Goal: Information Seeking & Learning: Learn about a topic

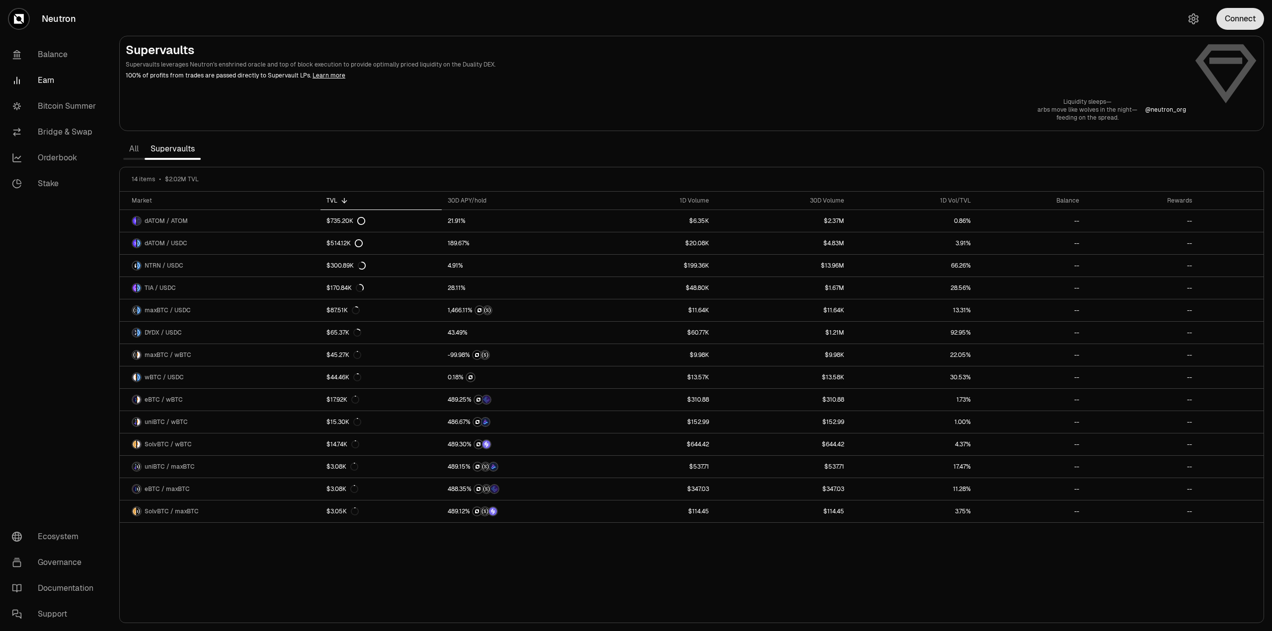
click at [1243, 17] on button "Connect" at bounding box center [1240, 19] width 48 height 22
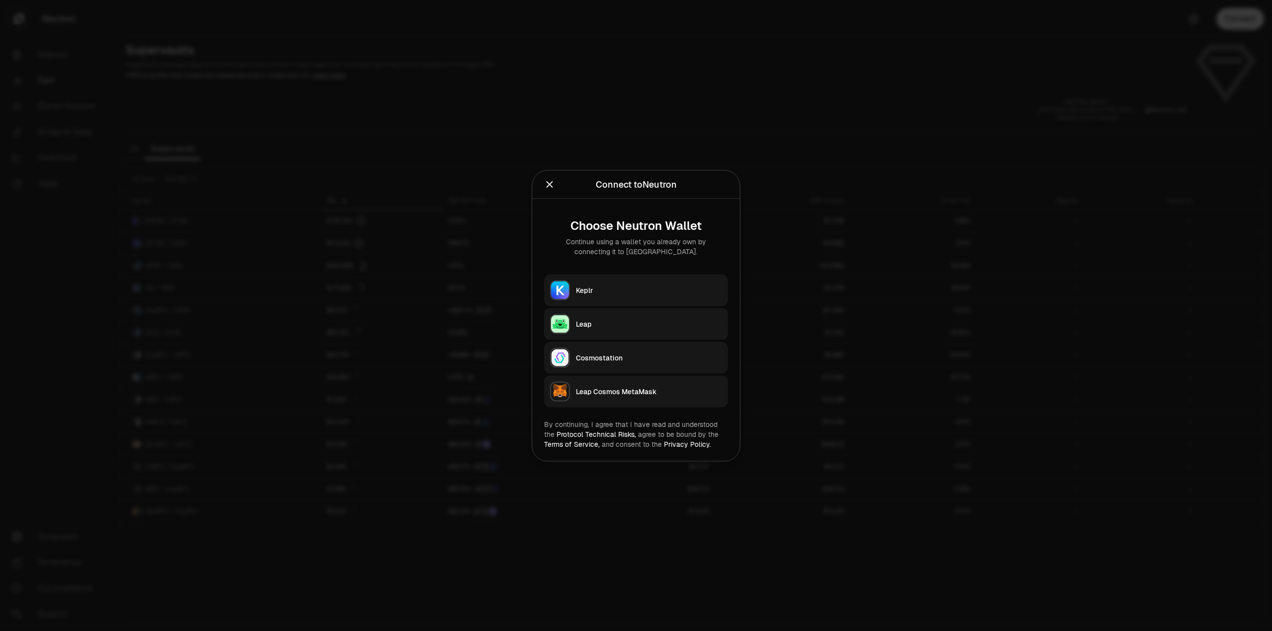
click at [634, 286] on div "Keplr" at bounding box center [649, 290] width 146 height 10
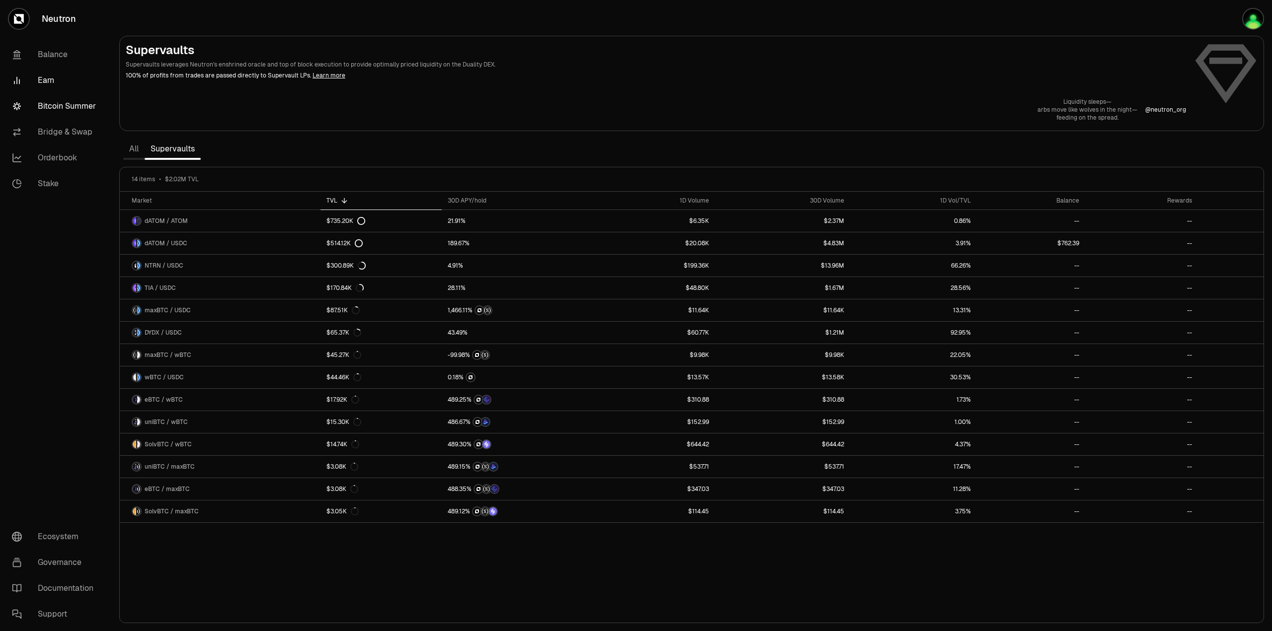
click at [63, 103] on link "Bitcoin Summer" at bounding box center [55, 106] width 103 height 26
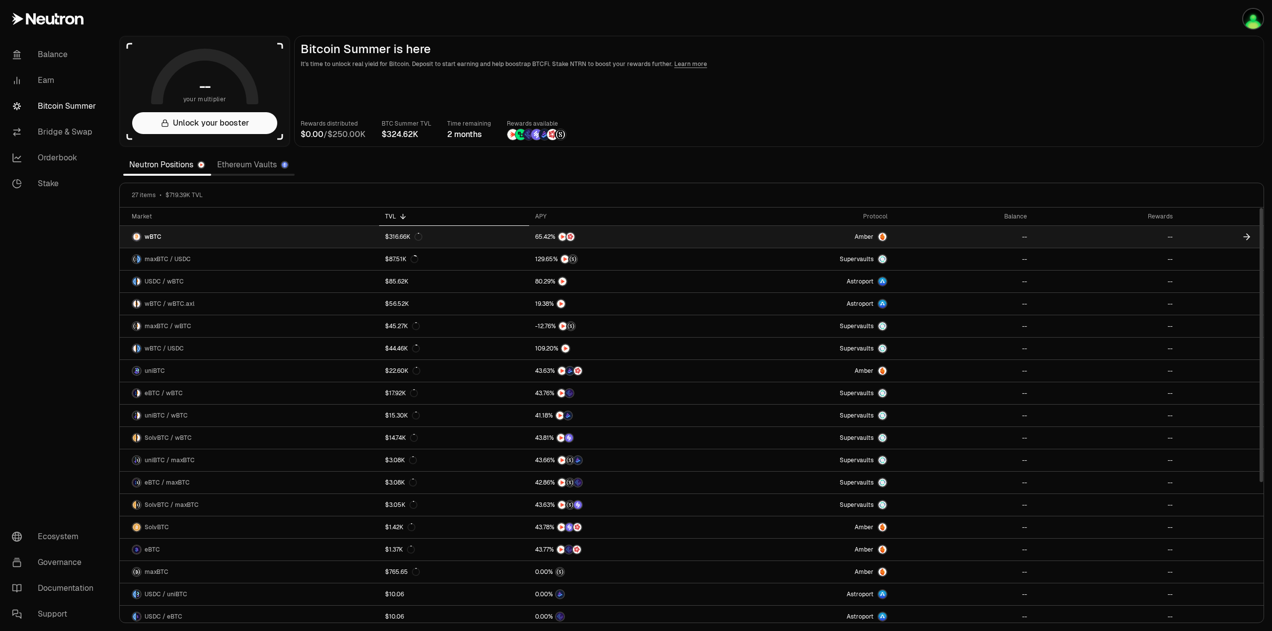
click at [220, 234] on link "wBTC" at bounding box center [249, 237] width 259 height 22
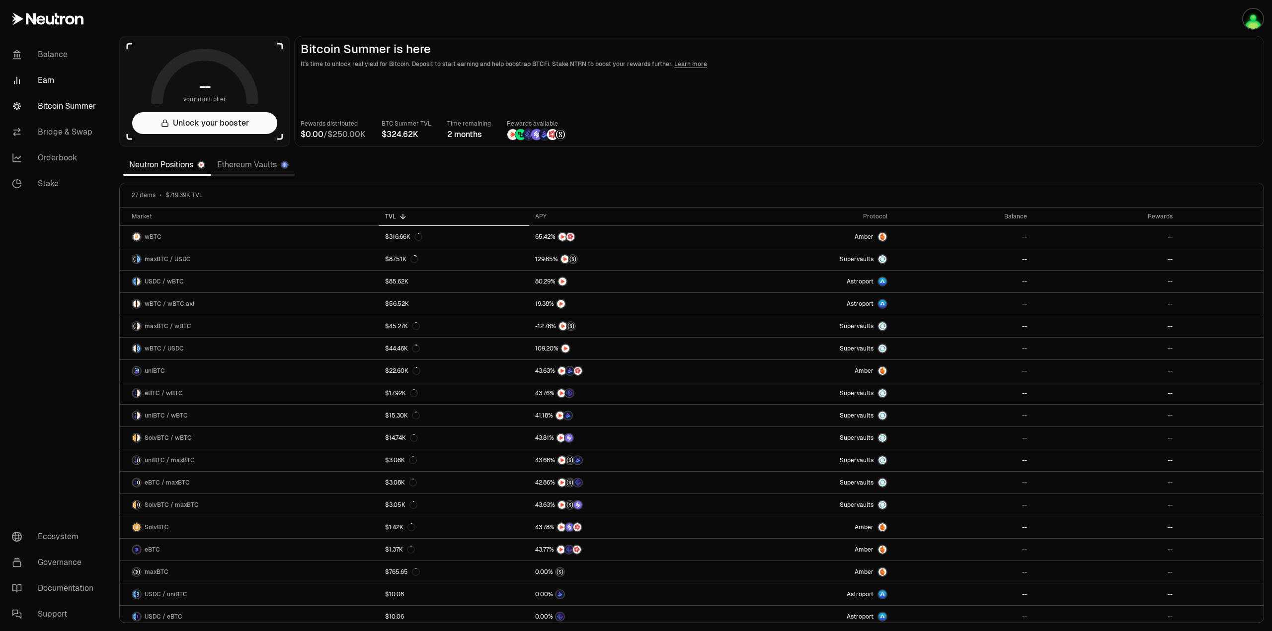
click at [41, 79] on link "Earn" at bounding box center [55, 81] width 103 height 26
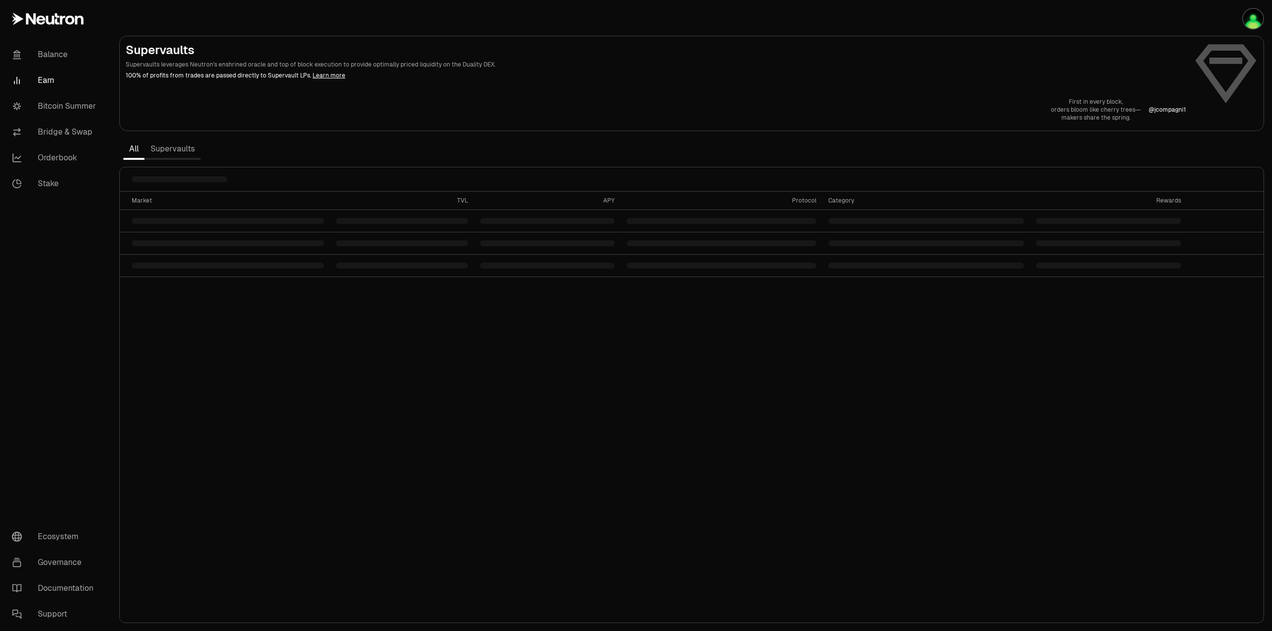
click at [179, 148] on link "Supervaults" at bounding box center [173, 149] width 56 height 20
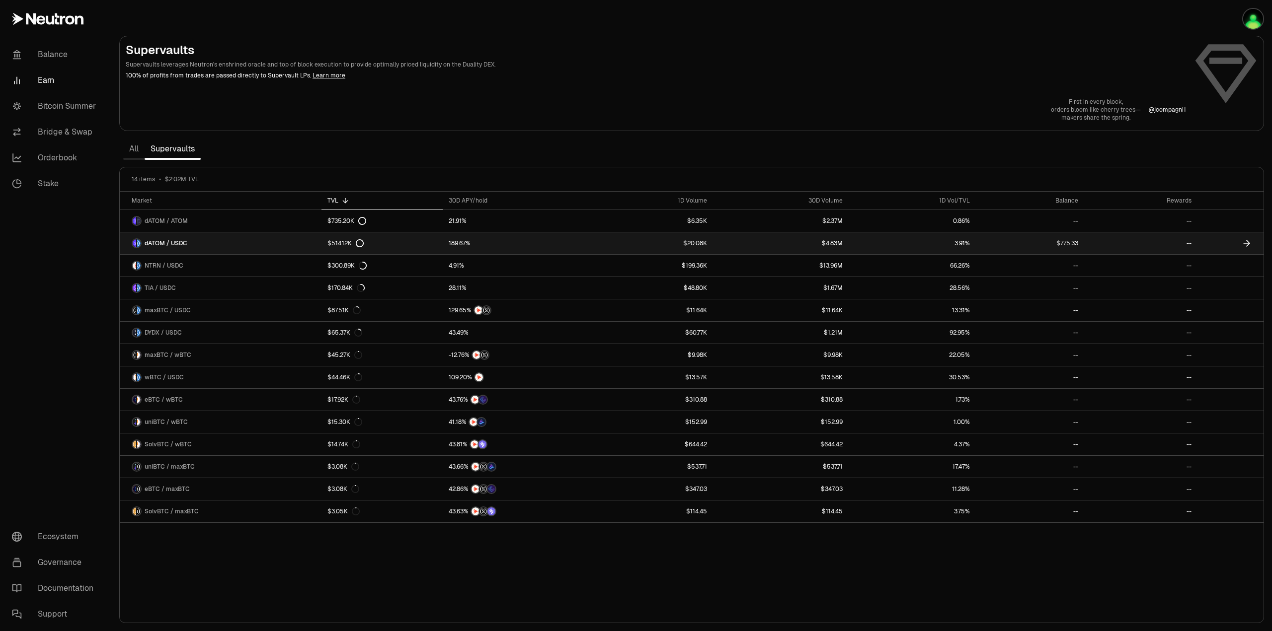
click at [343, 242] on div "$514.12K" at bounding box center [345, 243] width 36 height 8
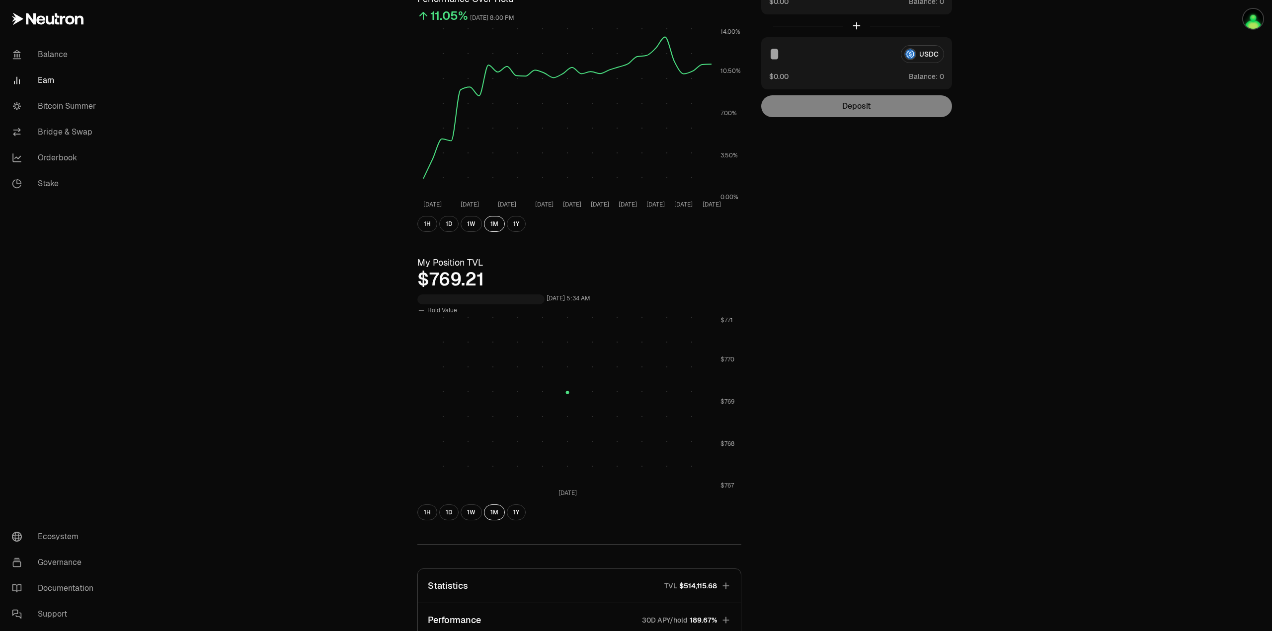
scroll to position [298, 0]
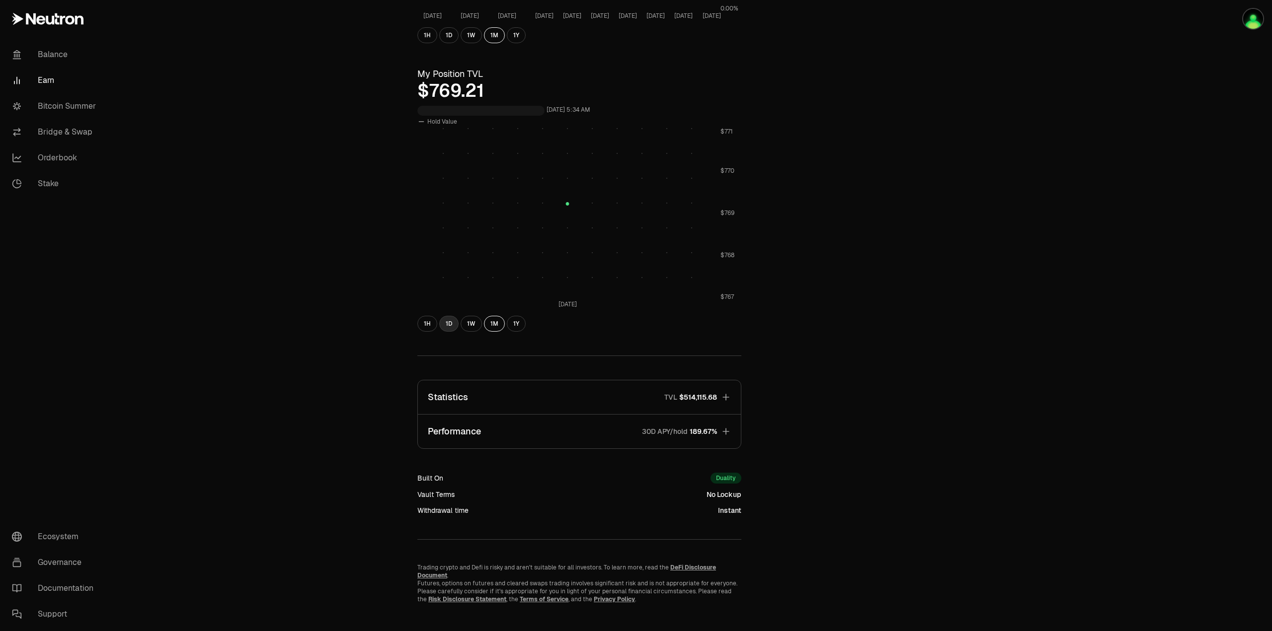
click at [452, 321] on button "1D" at bounding box center [448, 324] width 19 height 16
click at [729, 396] on icon "button" at bounding box center [726, 397] width 10 height 10
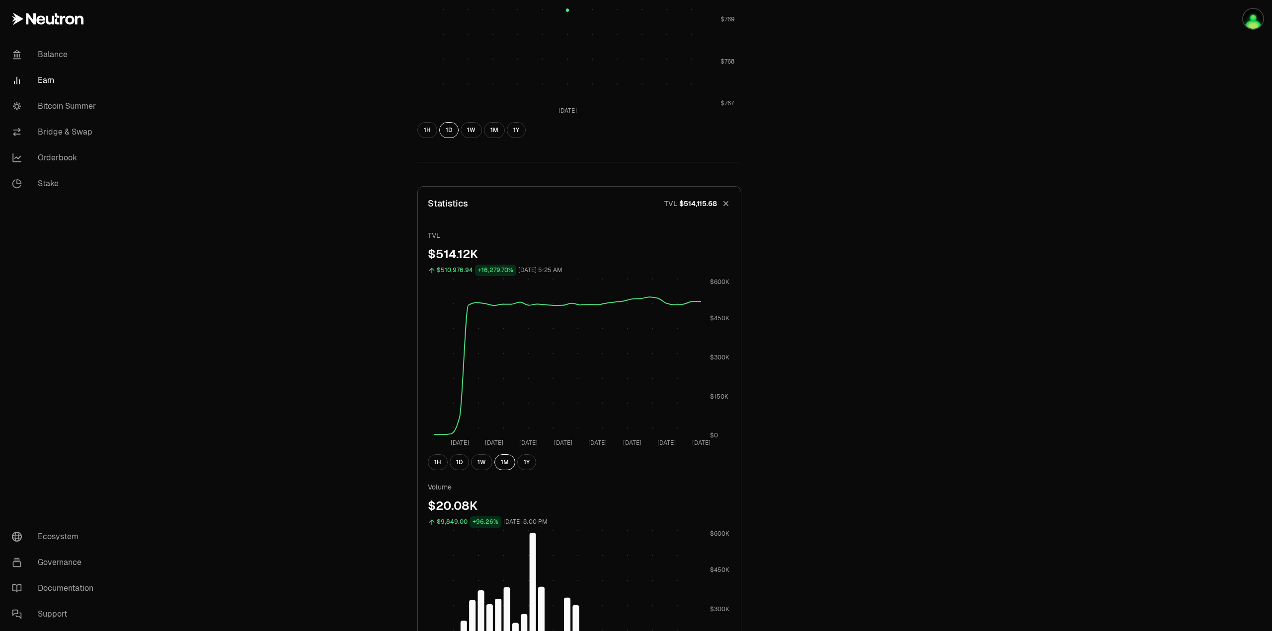
scroll to position [645, 0]
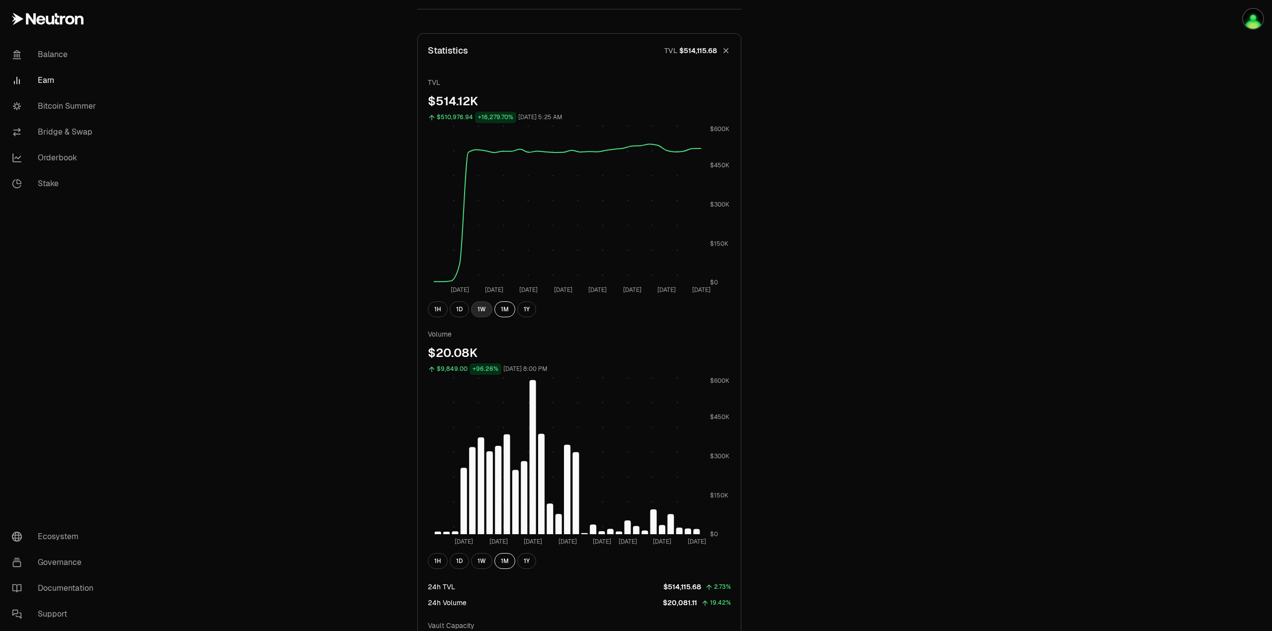
click at [483, 307] on button "1W" at bounding box center [481, 310] width 21 height 16
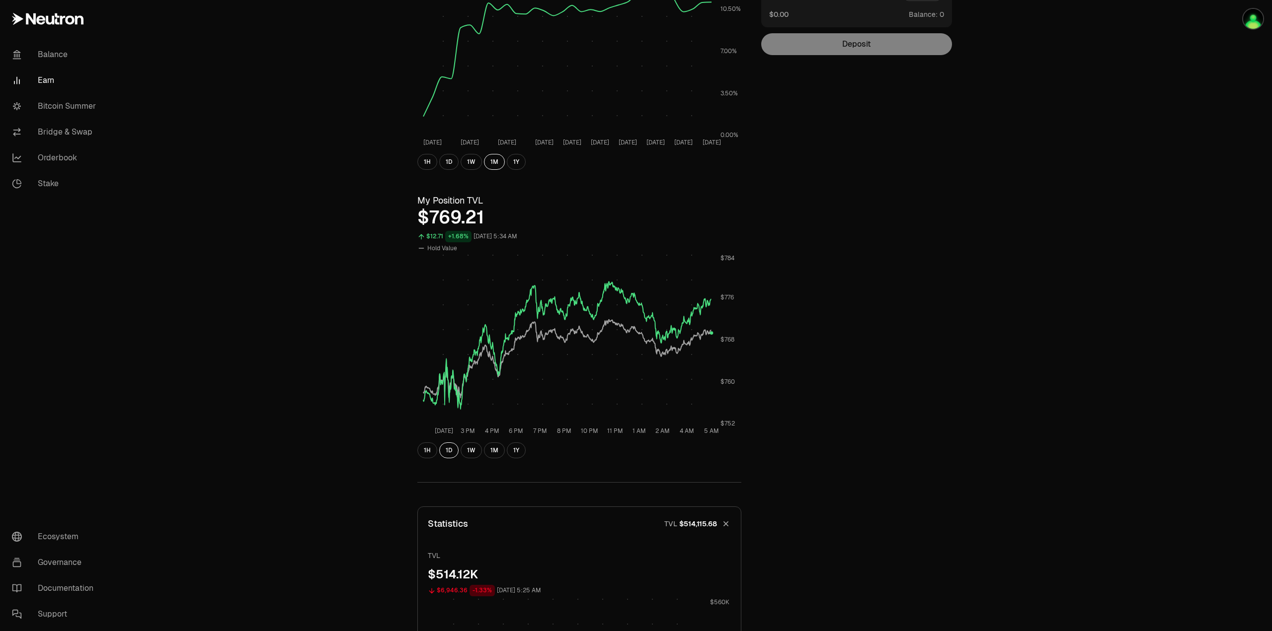
scroll to position [148, 0]
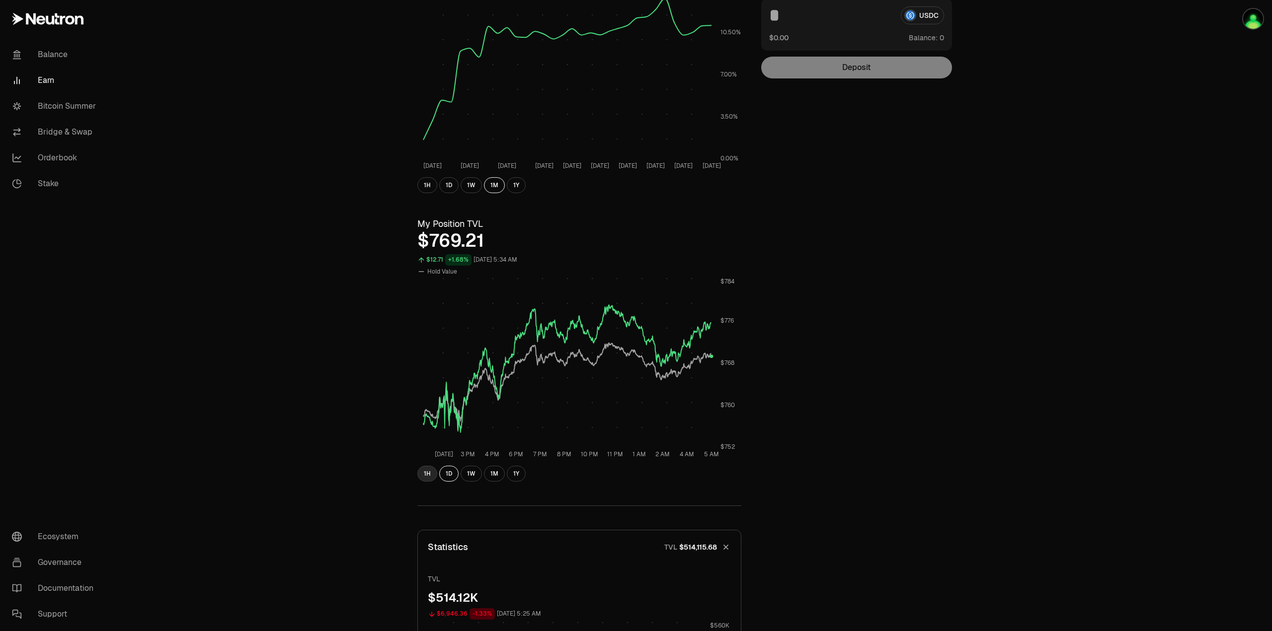
drag, startPoint x: 427, startPoint y: 475, endPoint x: 446, endPoint y: 462, distance: 22.6
click at [427, 474] on button "1H" at bounding box center [427, 474] width 20 height 16
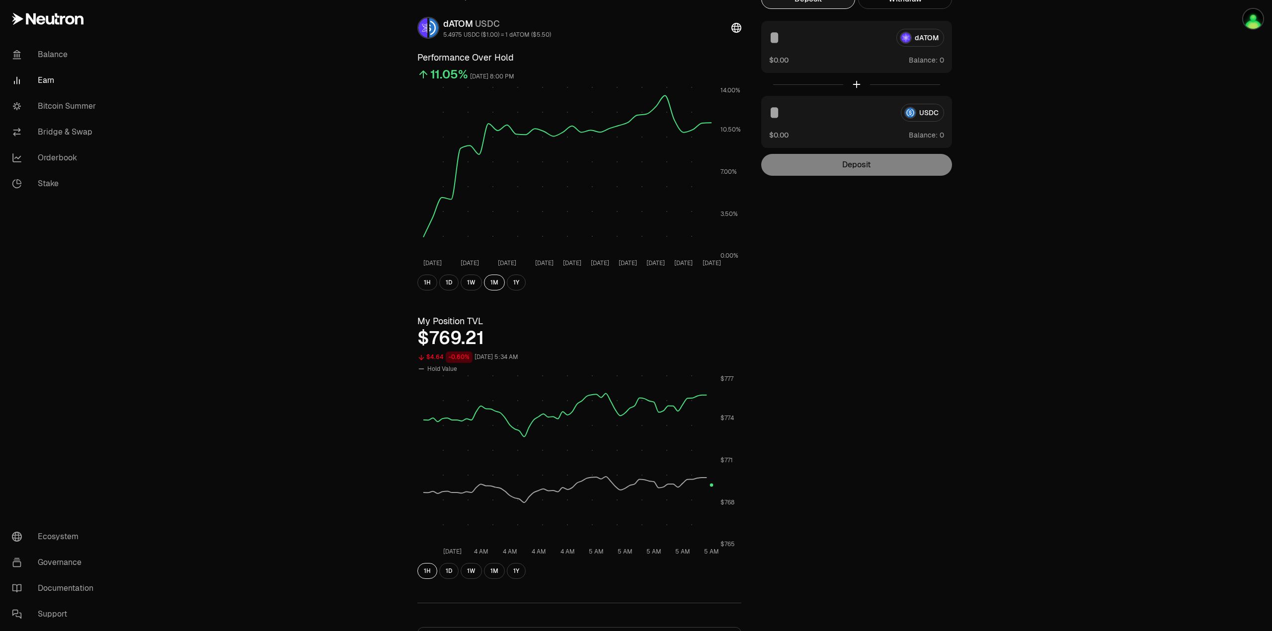
scroll to position [0, 0]
